Goal: Navigation & Orientation: Find specific page/section

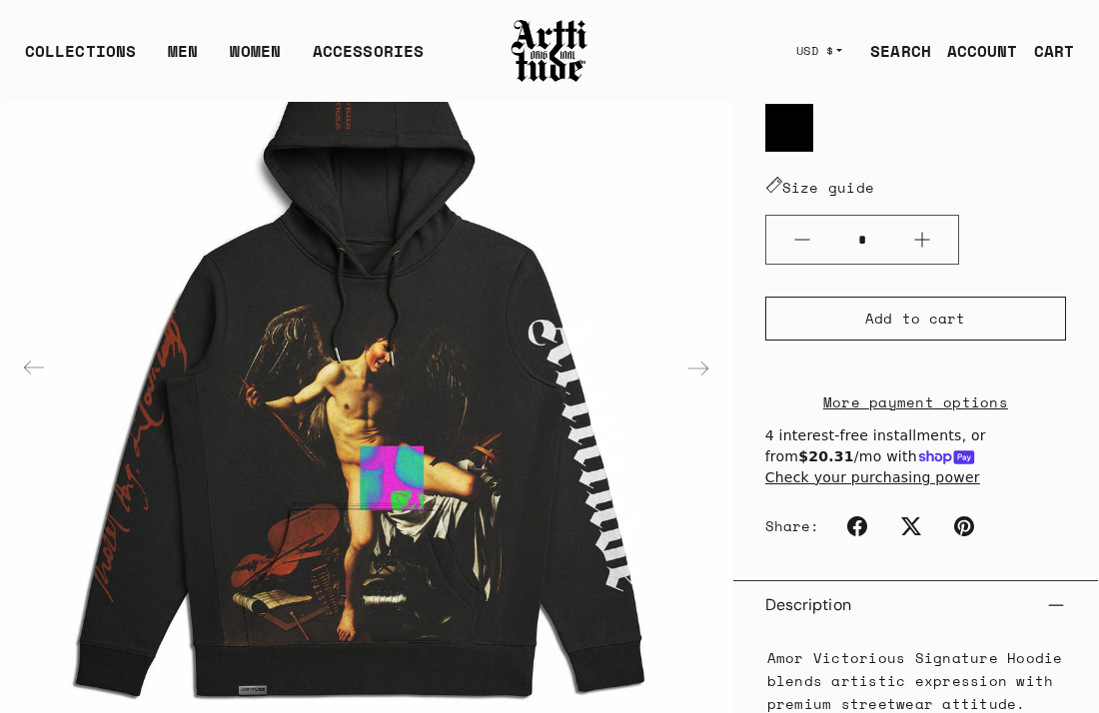
scroll to position [361, 0]
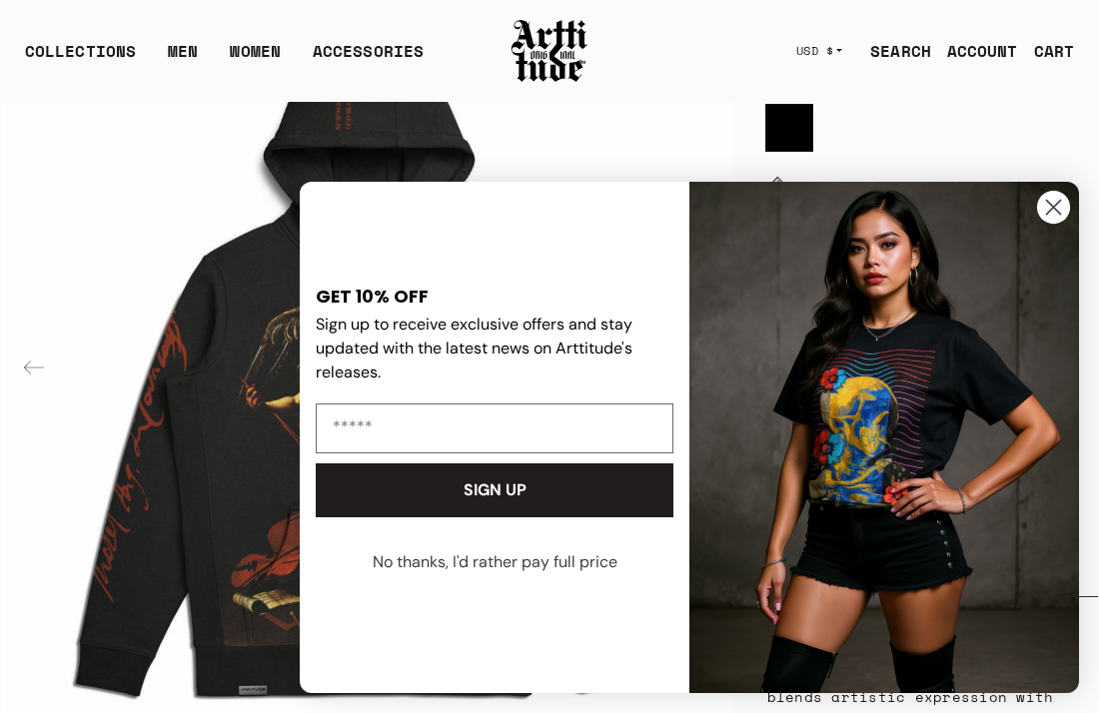
click at [1055, 218] on circle "Close dialog" at bounding box center [1053, 207] width 33 height 33
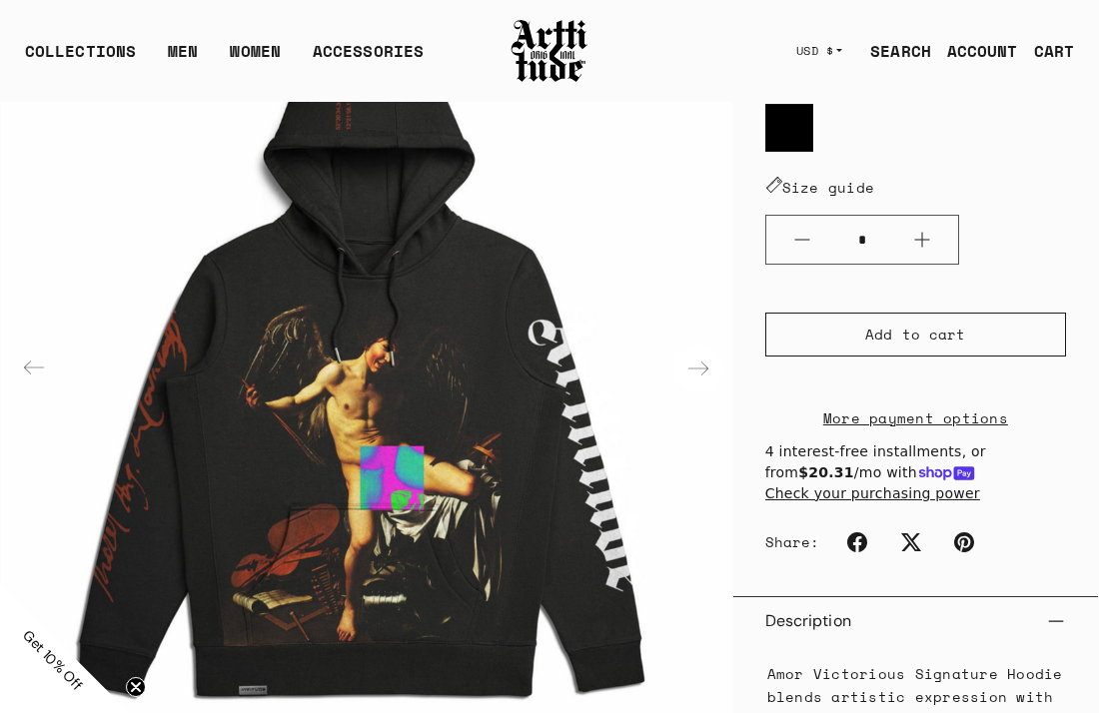
click at [704, 371] on div "Next slide" at bounding box center [698, 369] width 48 height 48
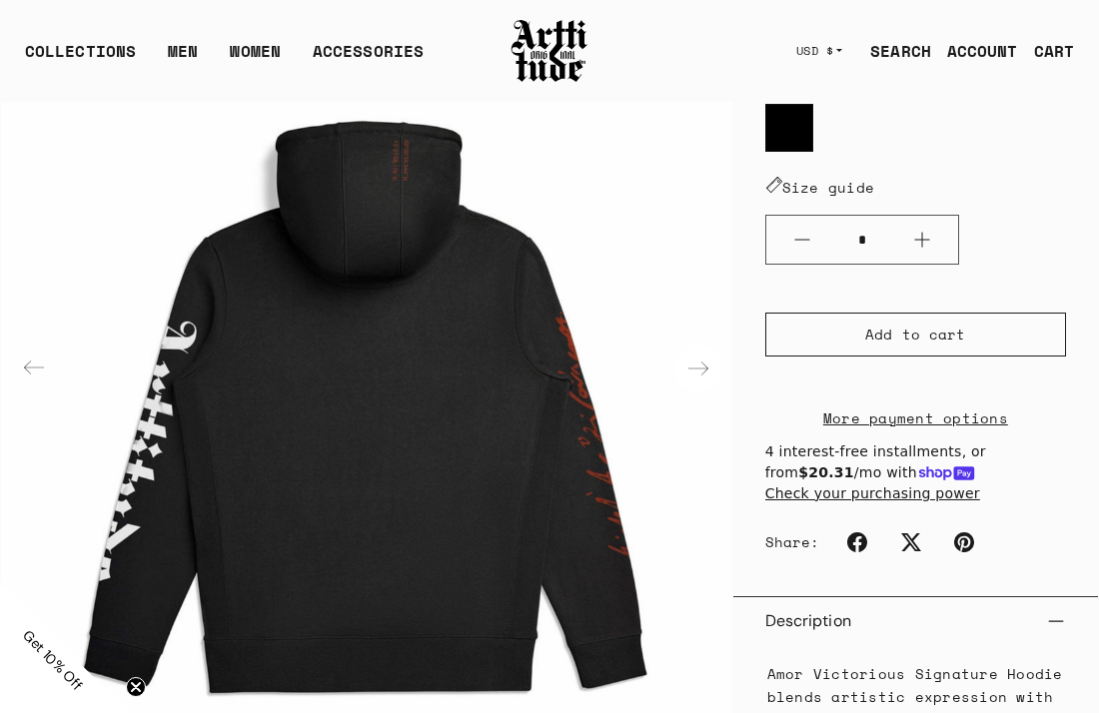
click at [704, 371] on div "Next slide" at bounding box center [698, 369] width 48 height 48
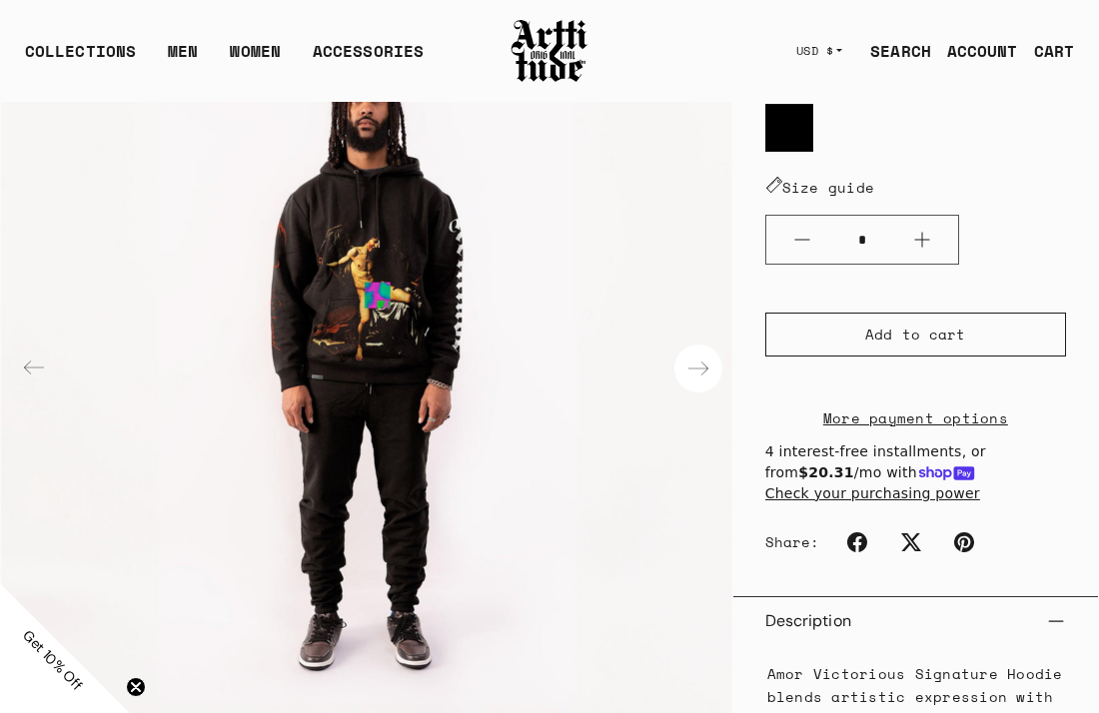
click at [704, 372] on div "Next slide" at bounding box center [698, 369] width 48 height 48
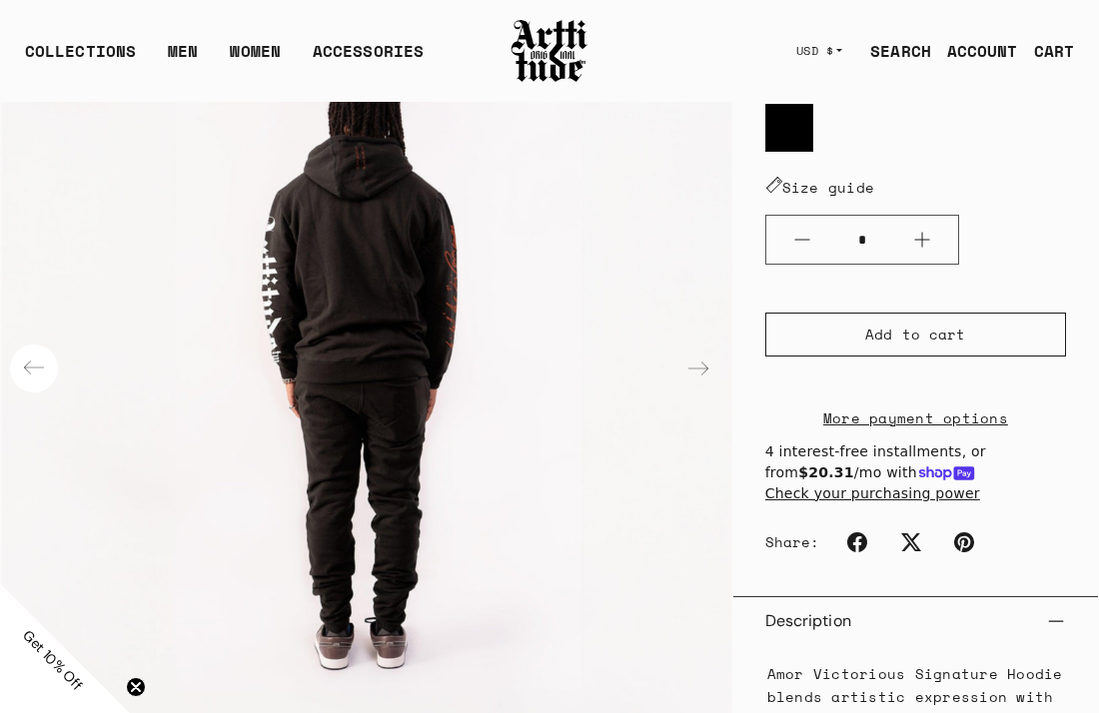
click at [31, 376] on div "Previous slide" at bounding box center [34, 369] width 48 height 48
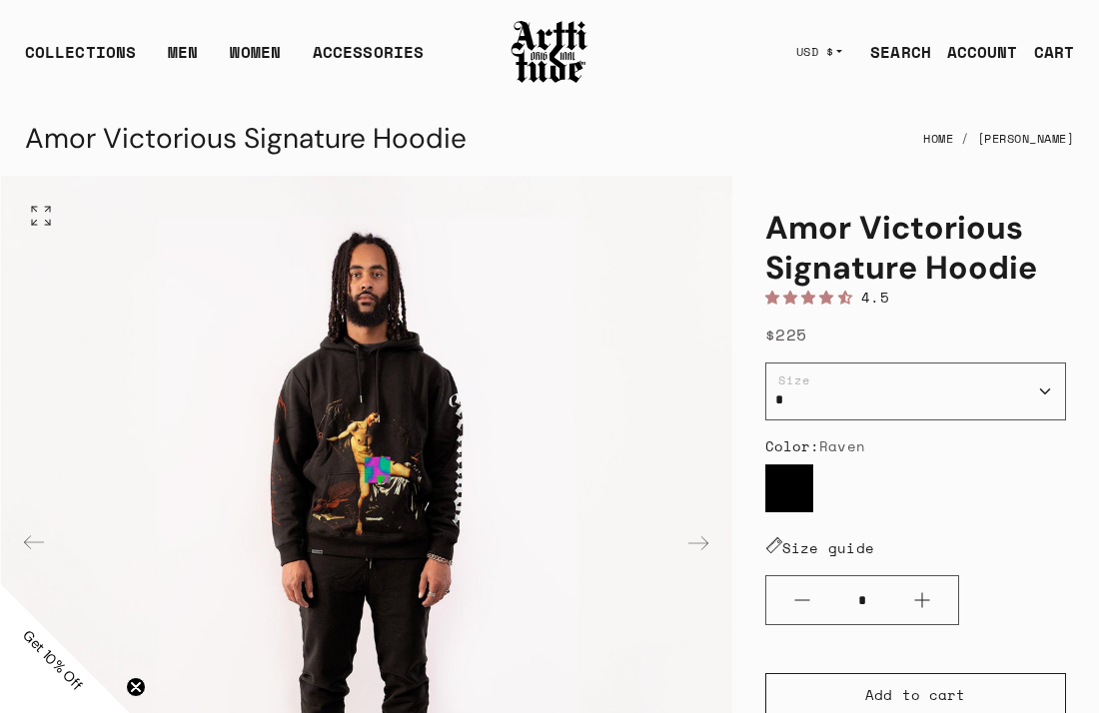
scroll to position [41, 0]
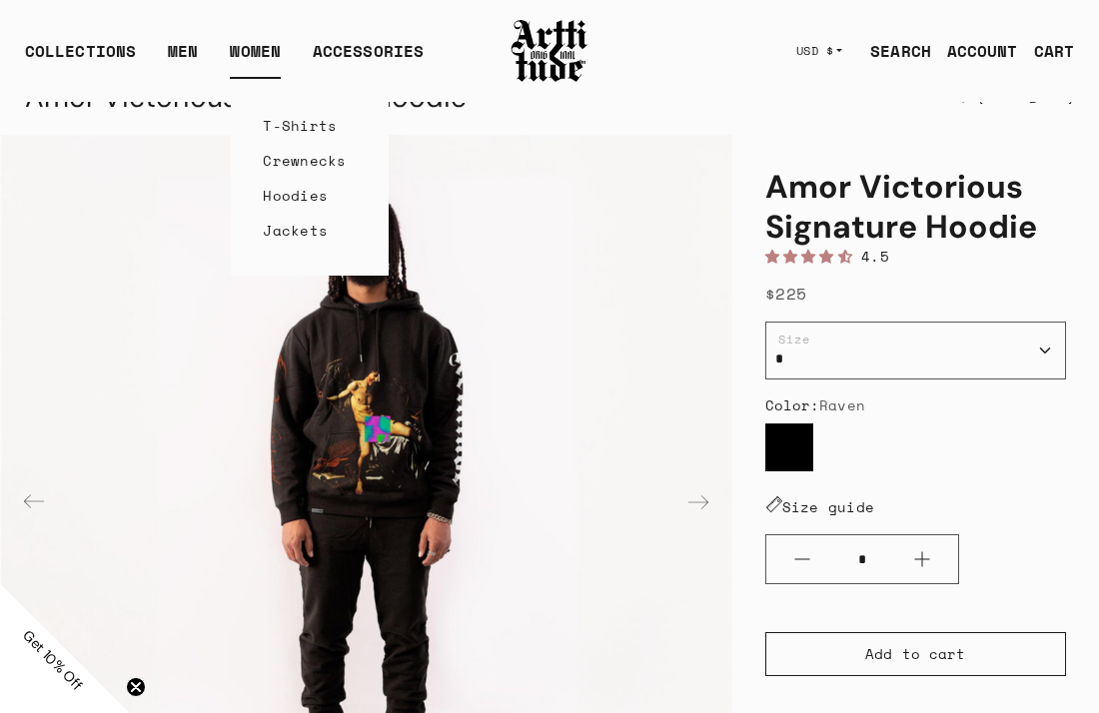
click at [237, 54] on link "WOMEN" at bounding box center [255, 59] width 51 height 40
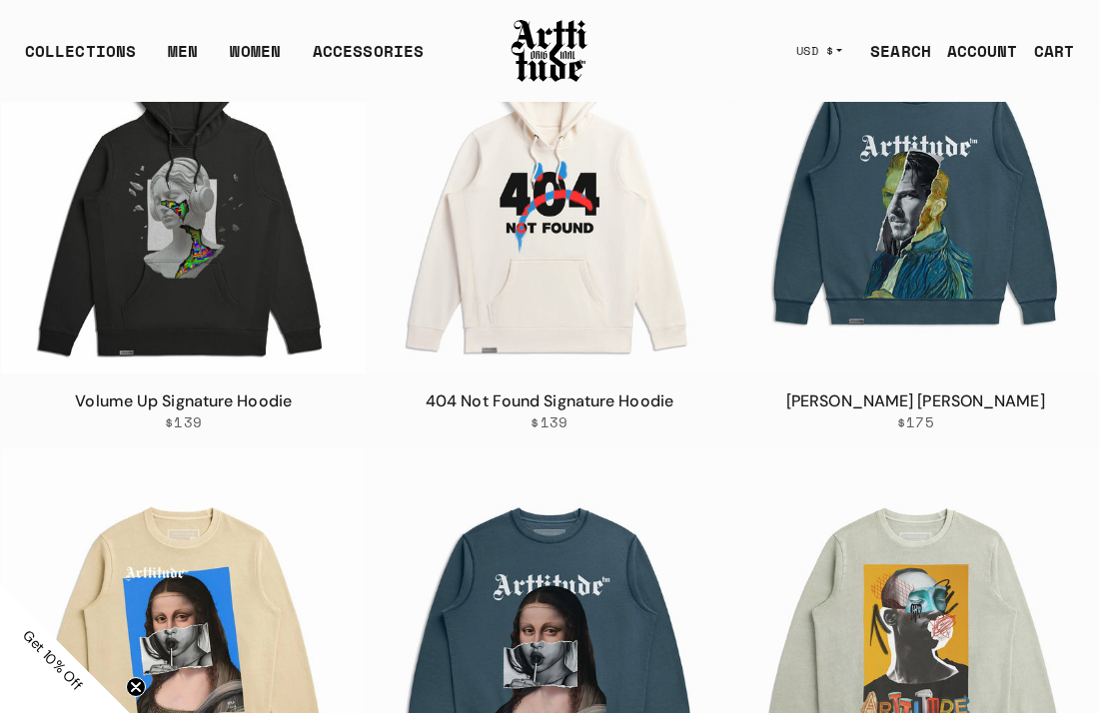
scroll to position [680, 0]
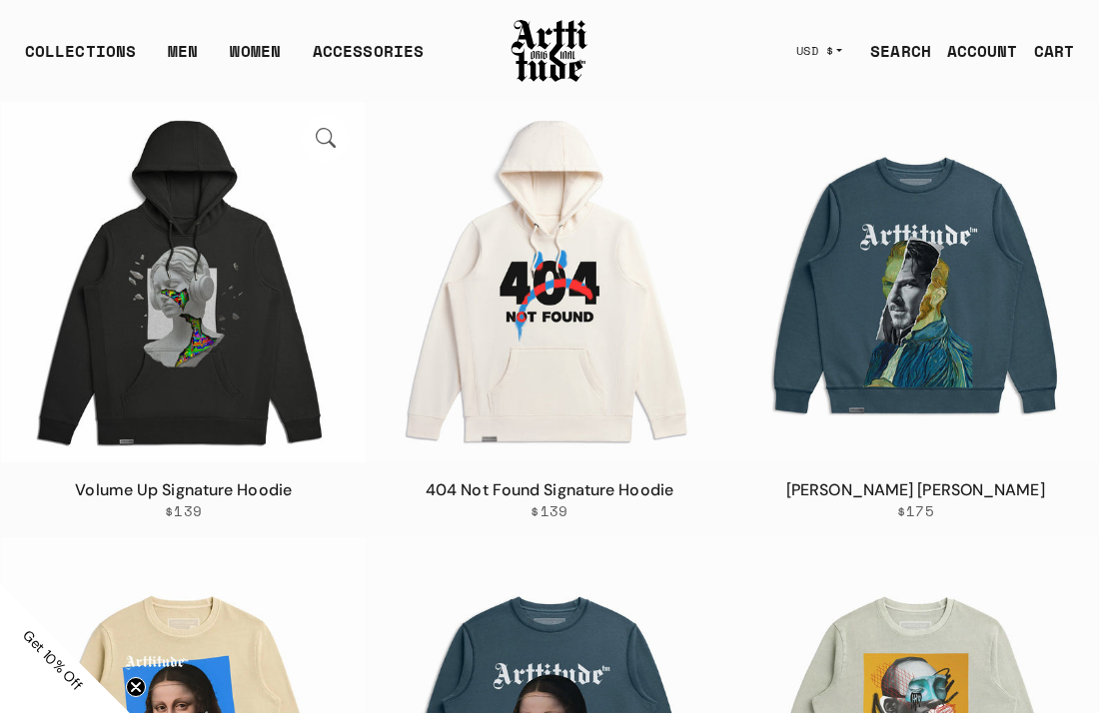
click at [250, 258] on img at bounding box center [183, 280] width 365 height 365
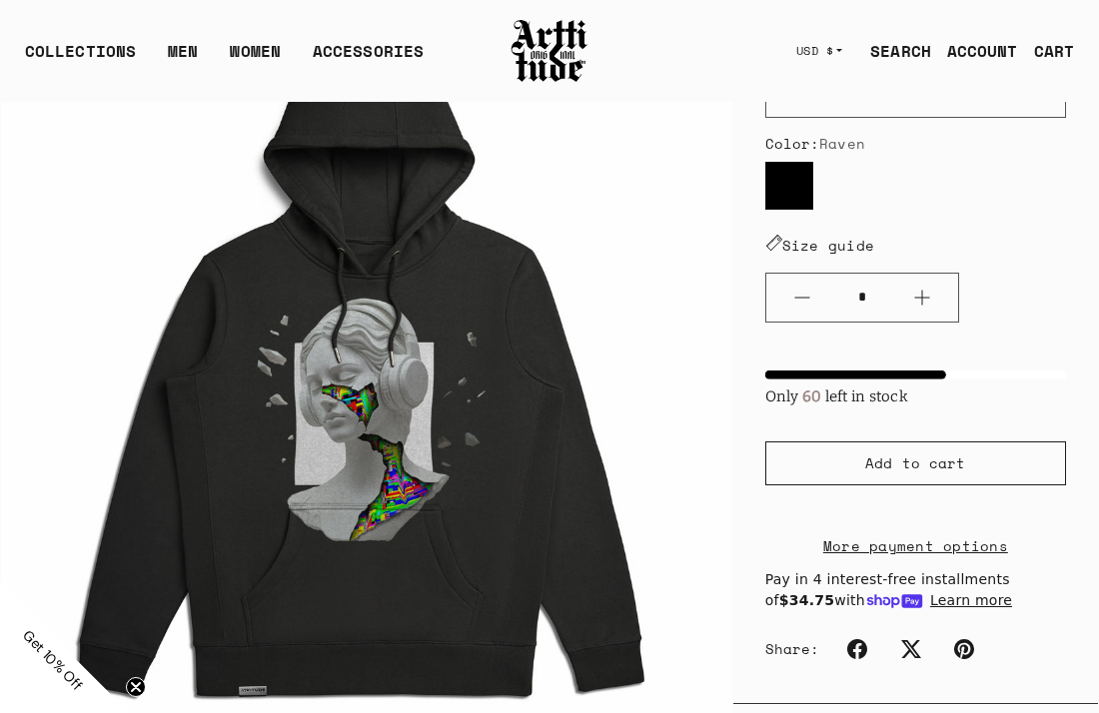
scroll to position [281, 0]
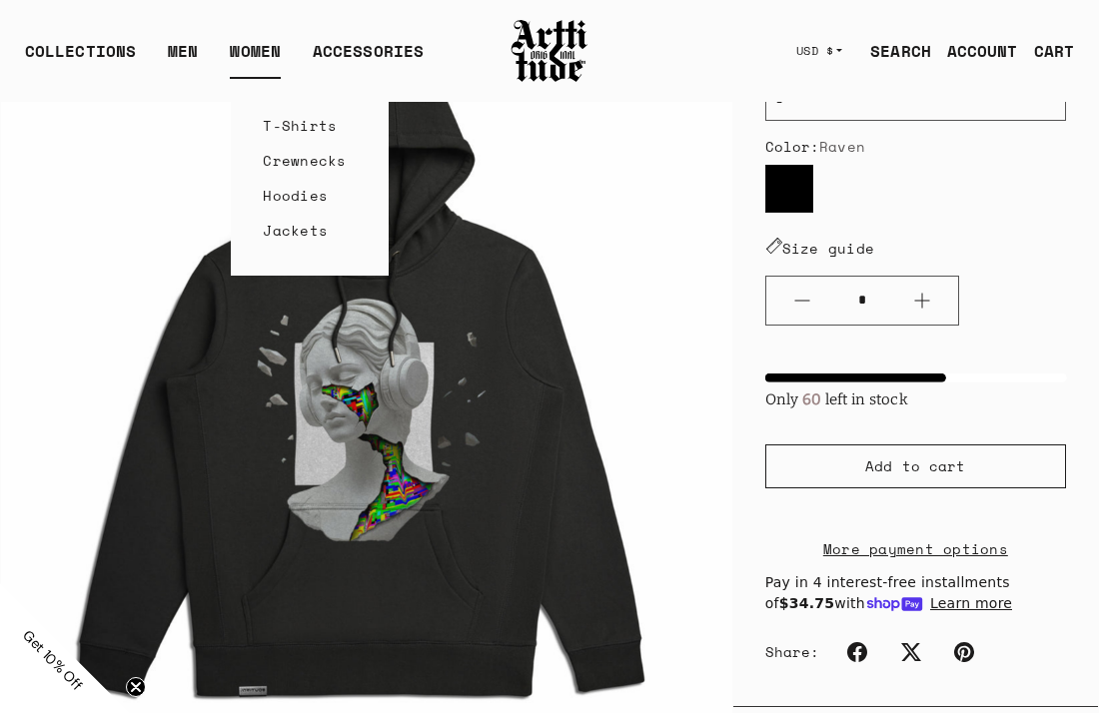
click at [237, 42] on link "WOMEN" at bounding box center [255, 59] width 51 height 40
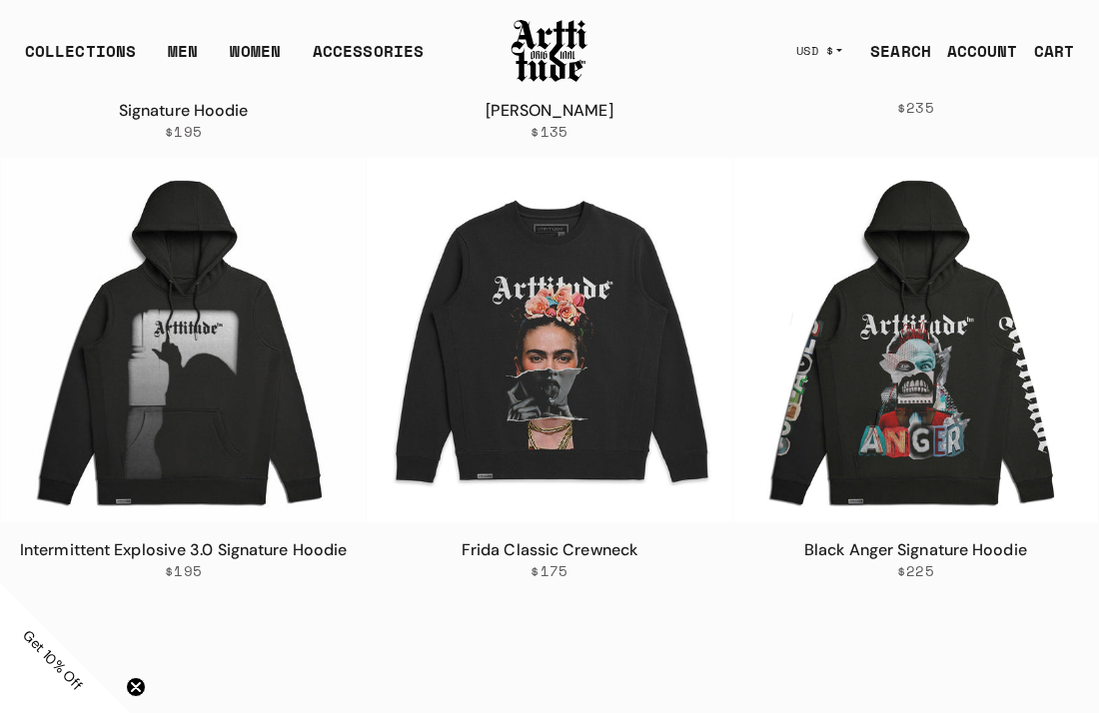
scroll to position [2877, 0]
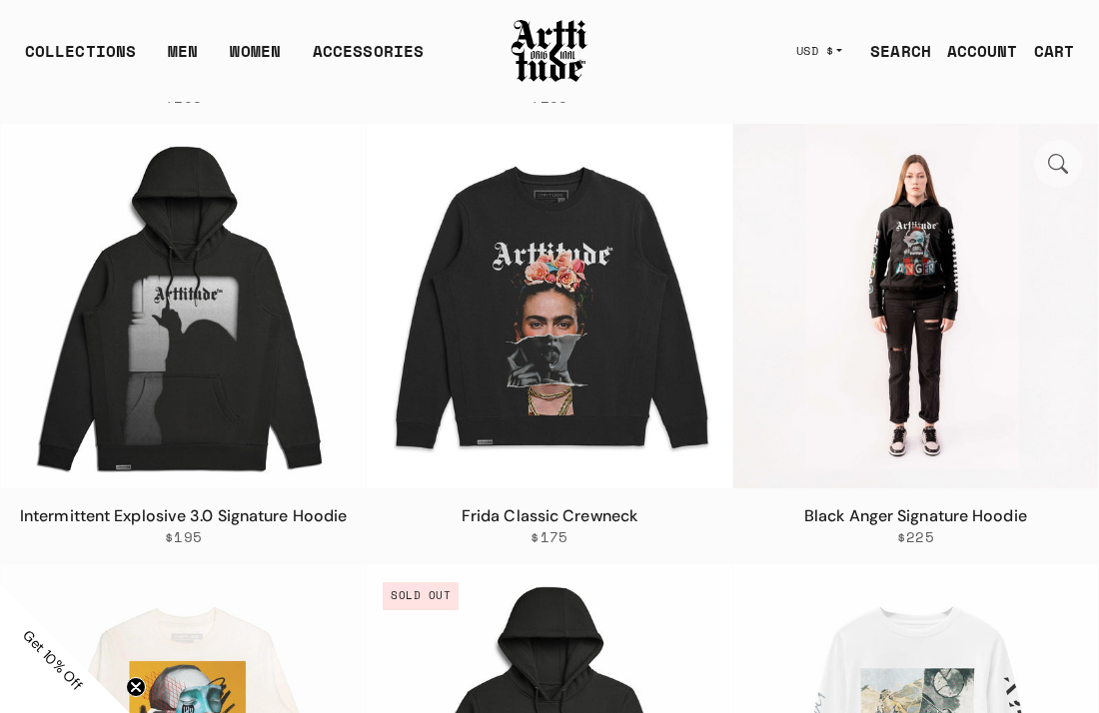
click at [895, 327] on img at bounding box center [915, 306] width 365 height 365
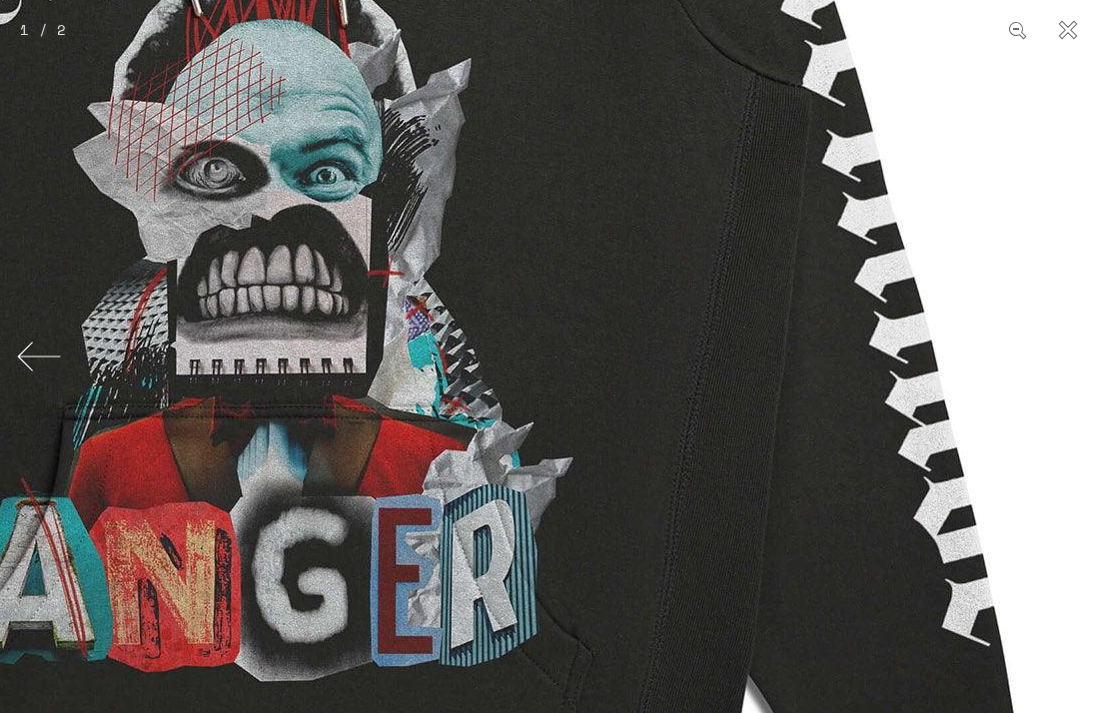
click at [925, 147] on img at bounding box center [272, 26] width 1997 height 1997
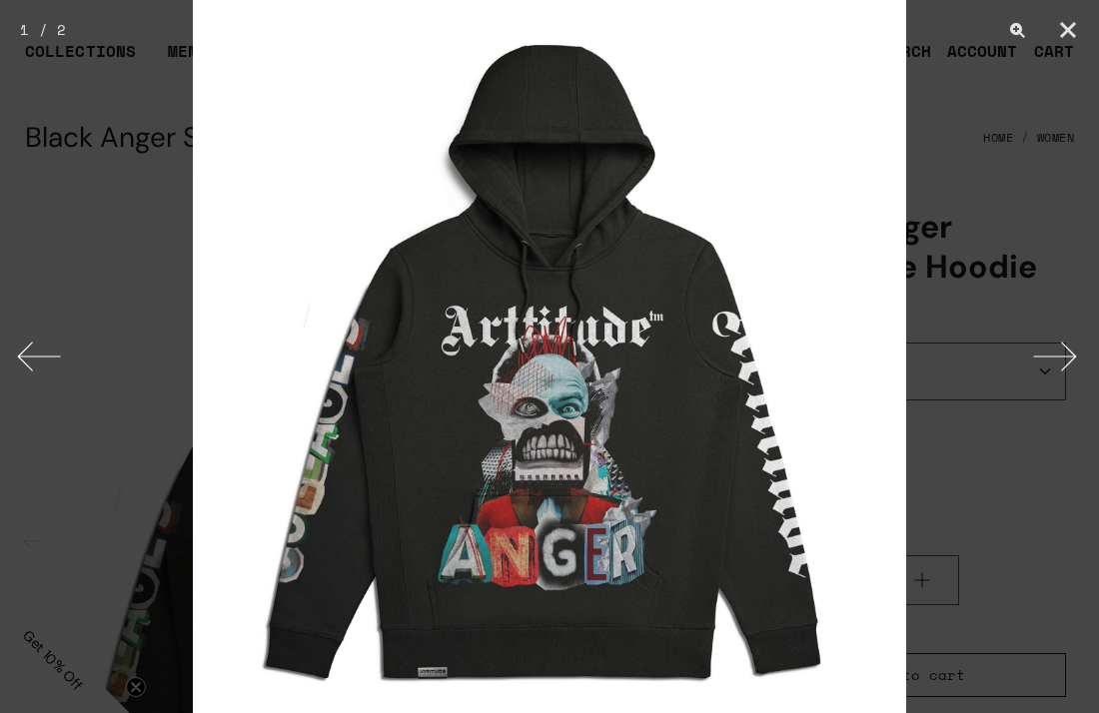
click at [1064, 366] on button "Next" at bounding box center [1061, 357] width 75 height 100
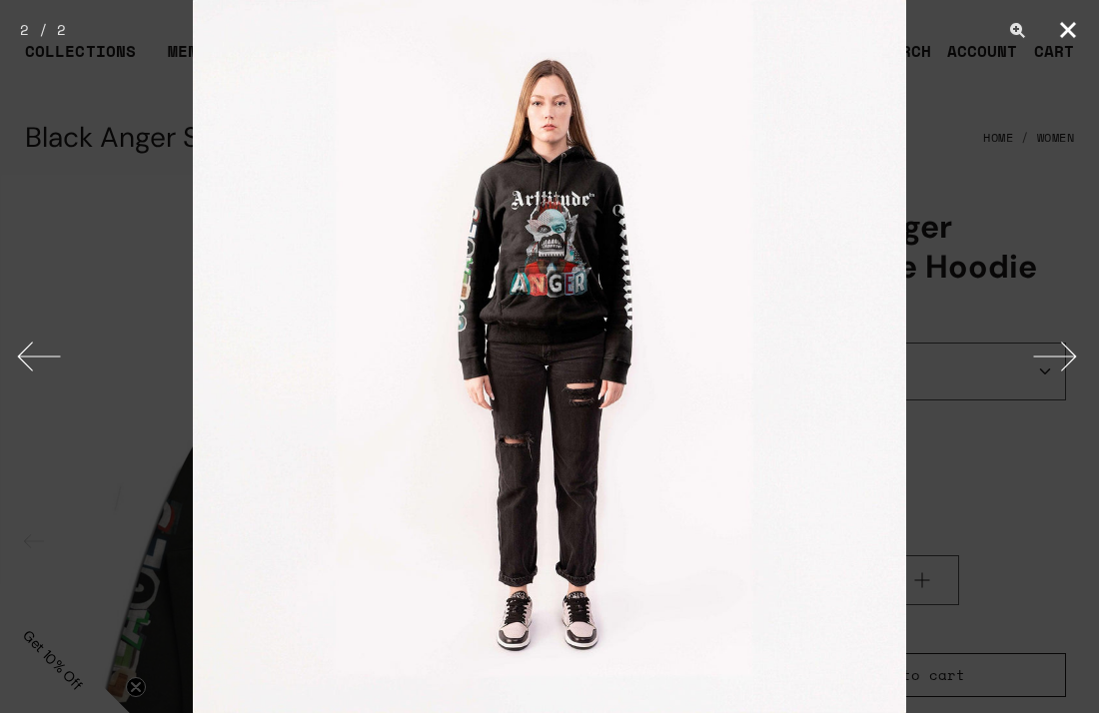
click at [1054, 30] on button "Close" at bounding box center [1068, 30] width 50 height 60
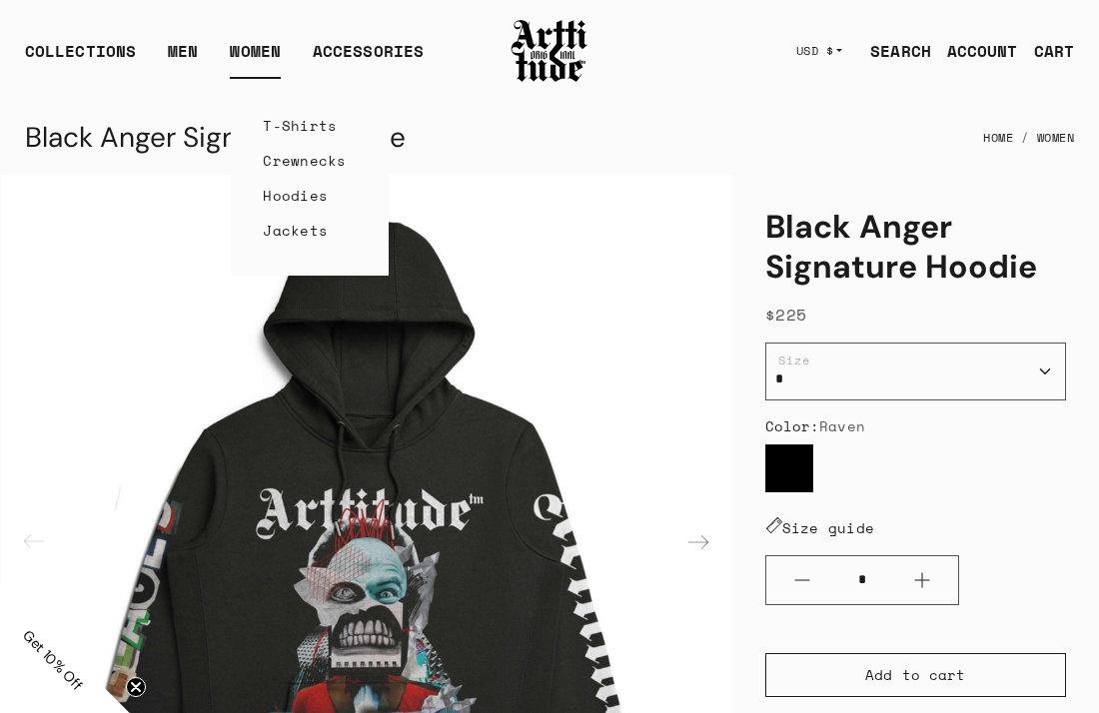
click at [316, 123] on link "T-Shirts" at bounding box center [310, 125] width 94 height 35
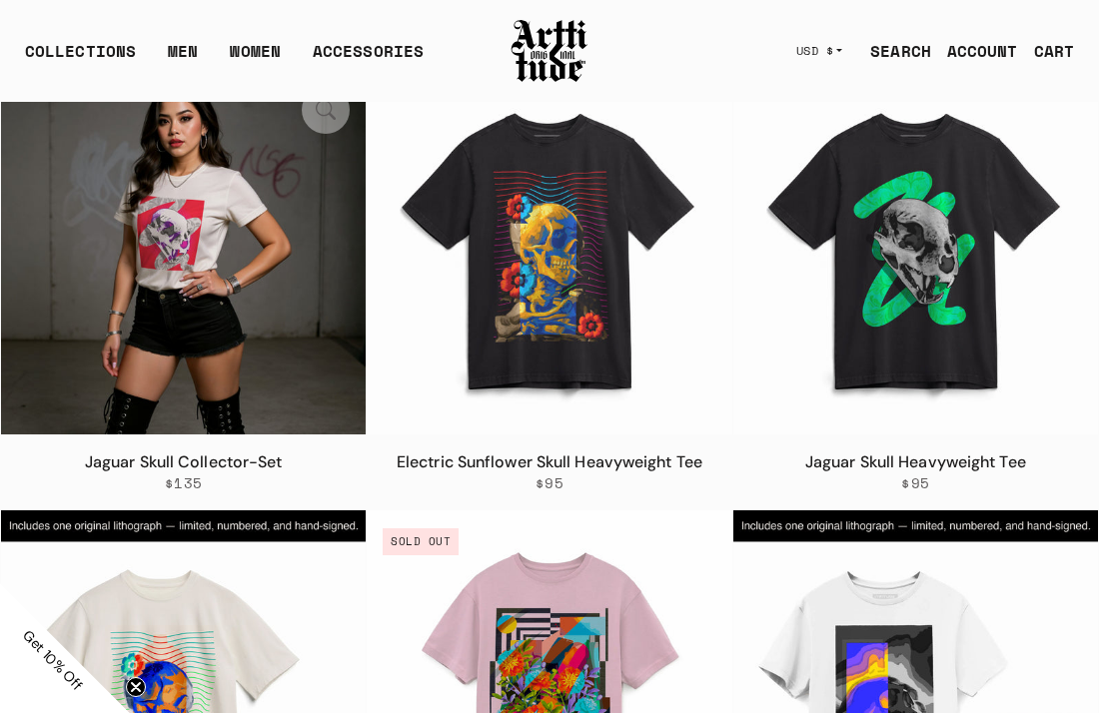
scroll to position [2837, 0]
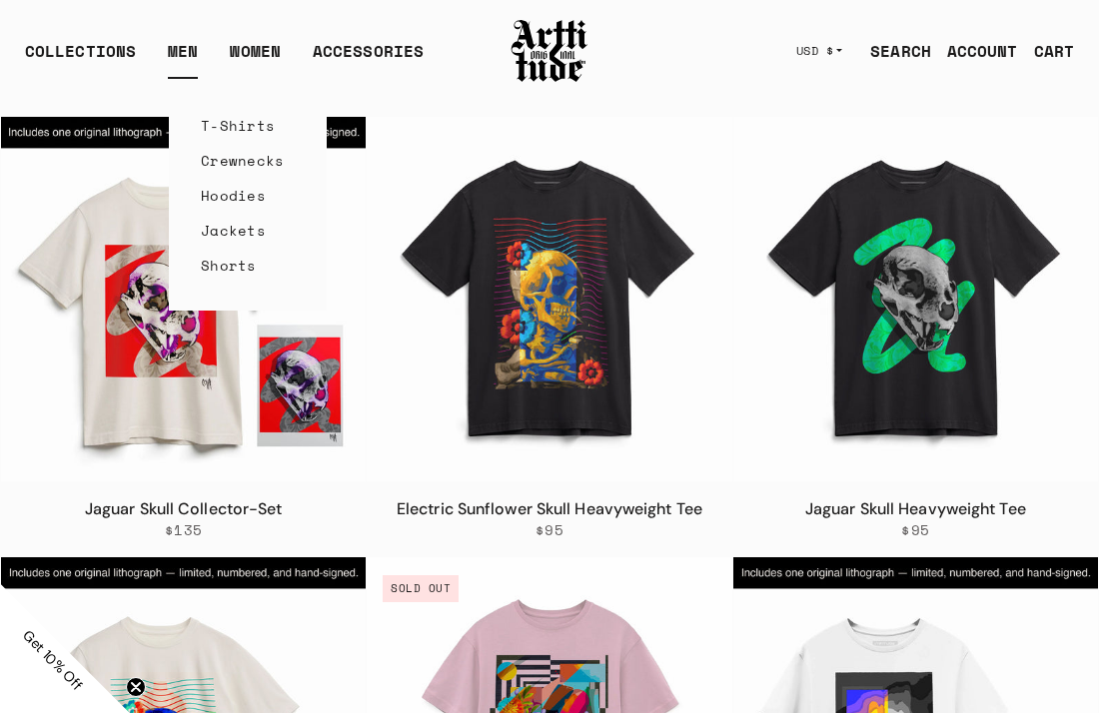
click at [242, 131] on link "T-Shirts" at bounding box center [248, 125] width 94 height 35
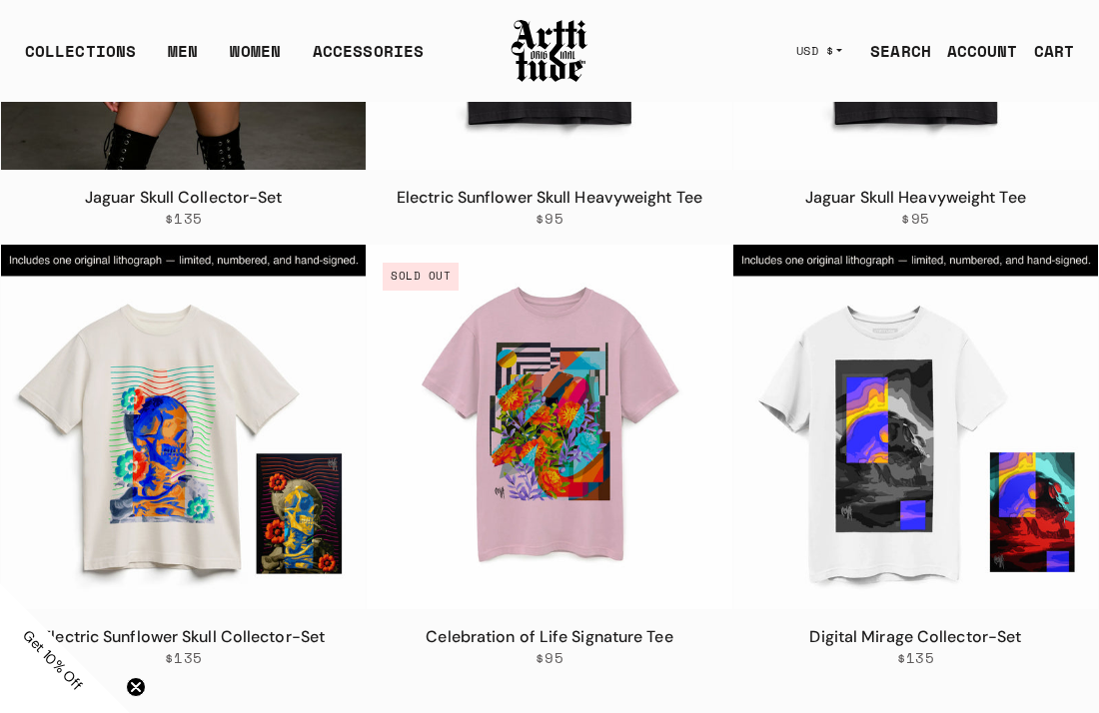
scroll to position [2678, 0]
